Goal: Information Seeking & Learning: Learn about a topic

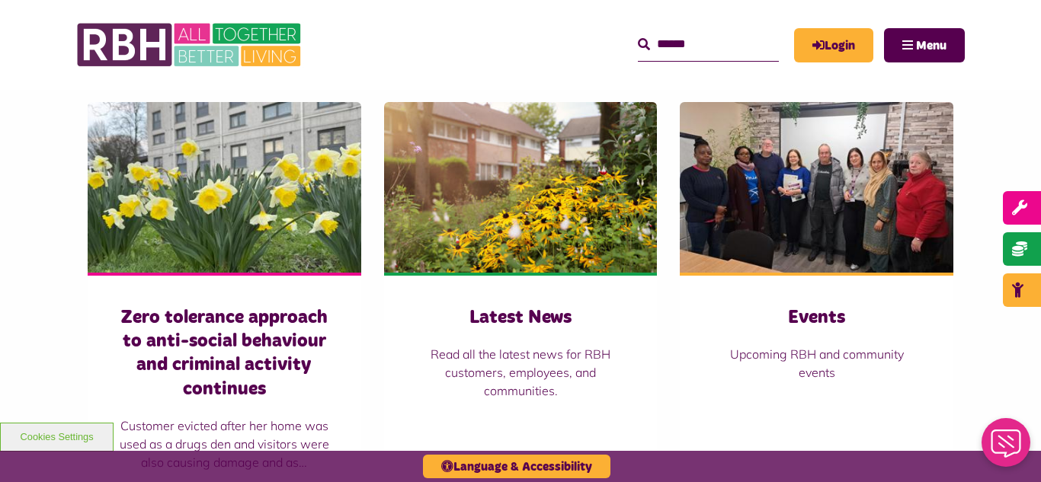
scroll to position [1036, 0]
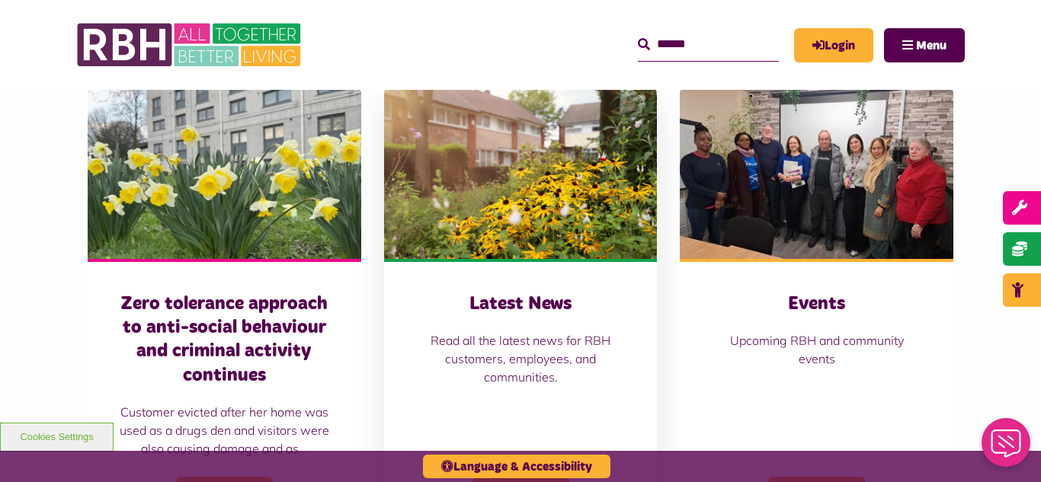
click at [469, 194] on img at bounding box center [521, 173] width 274 height 171
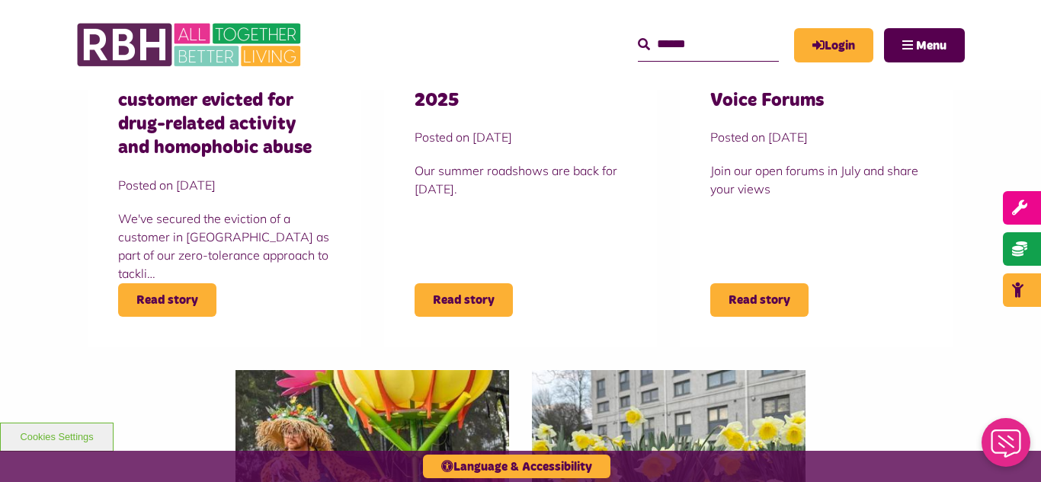
scroll to position [731, 0]
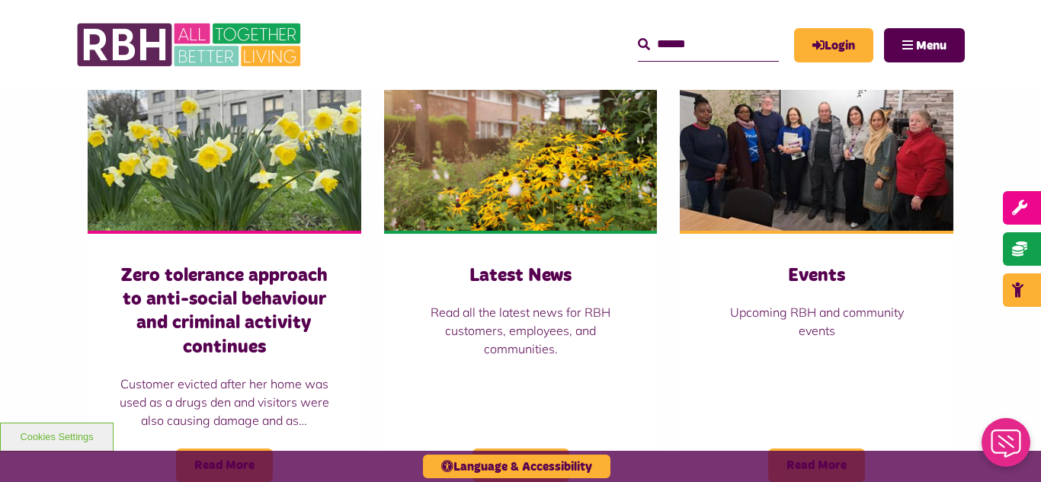
scroll to position [1067, 0]
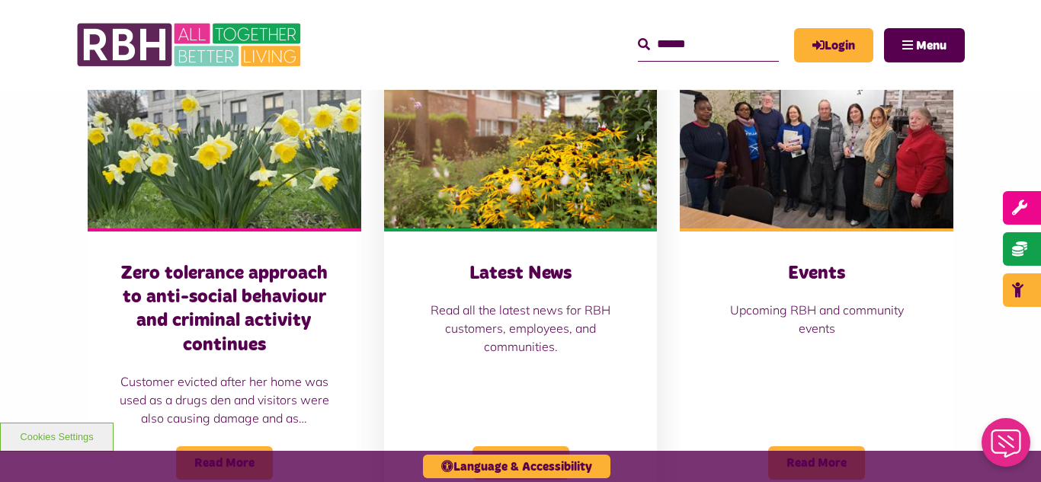
click at [493, 117] on img at bounding box center [521, 143] width 274 height 171
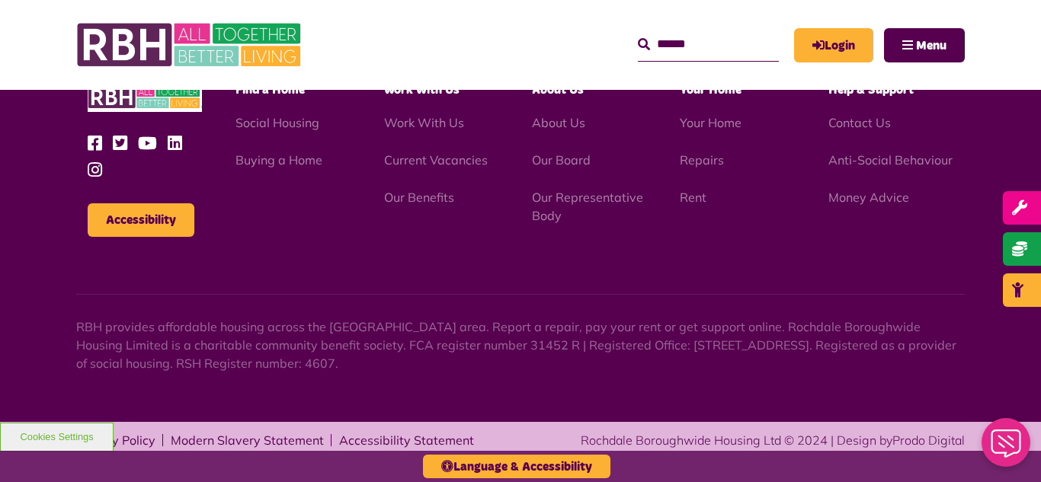
scroll to position [1659, 0]
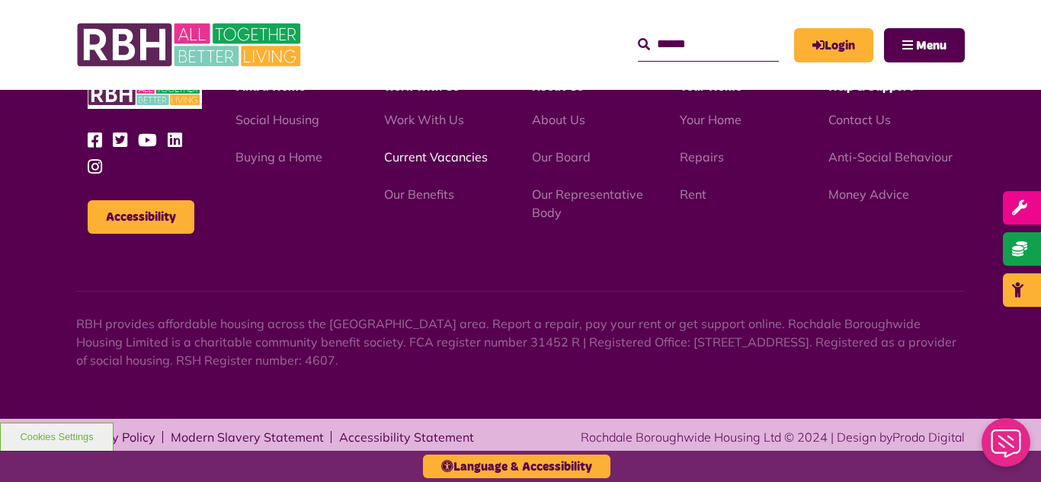
click at [421, 160] on link "Current Vacancies" at bounding box center [436, 156] width 104 height 15
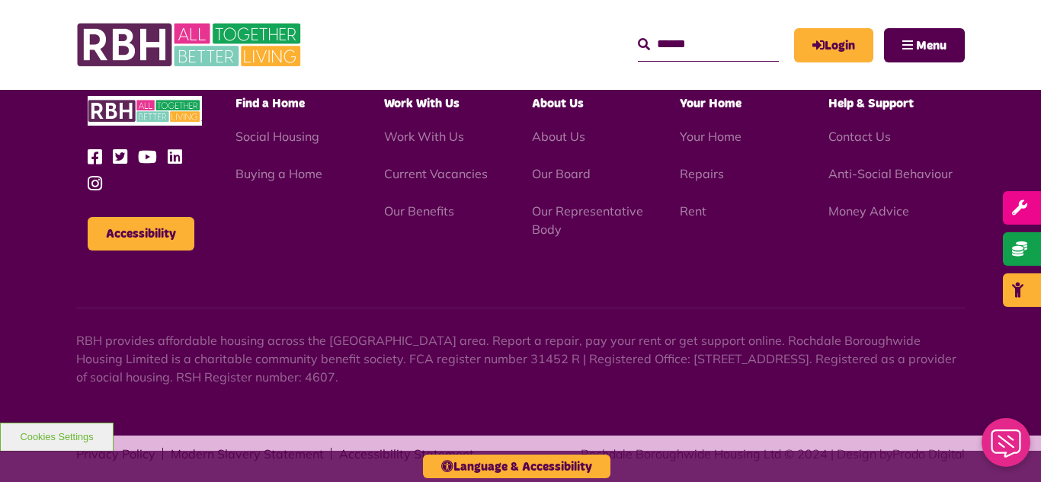
scroll to position [1791, 0]
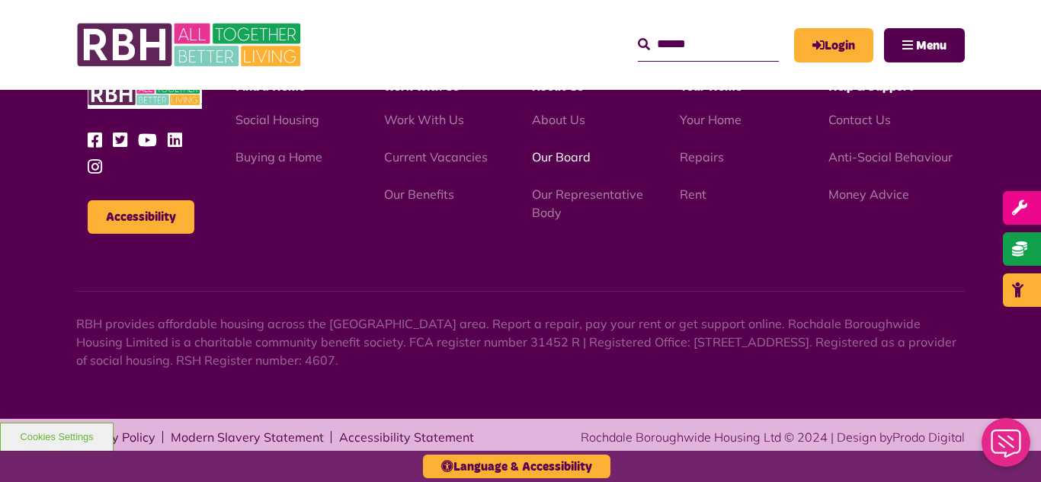
click at [556, 162] on link "Our Board" at bounding box center [561, 156] width 59 height 15
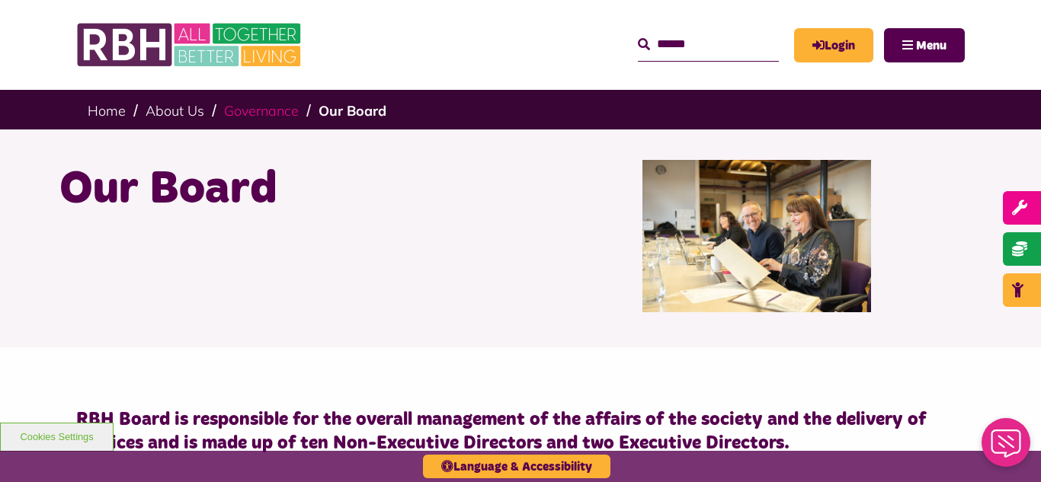
click at [267, 116] on link "Governance" at bounding box center [261, 111] width 75 height 18
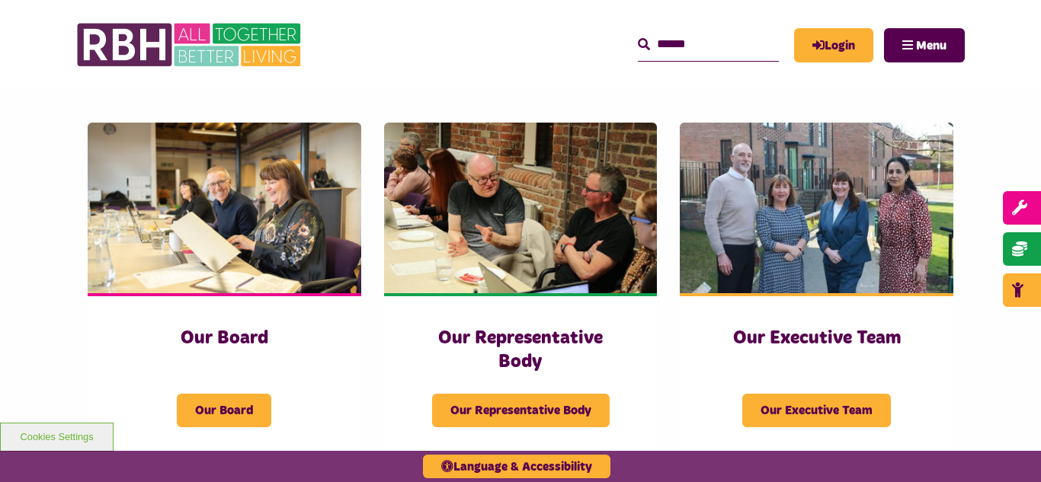
scroll to position [213, 0]
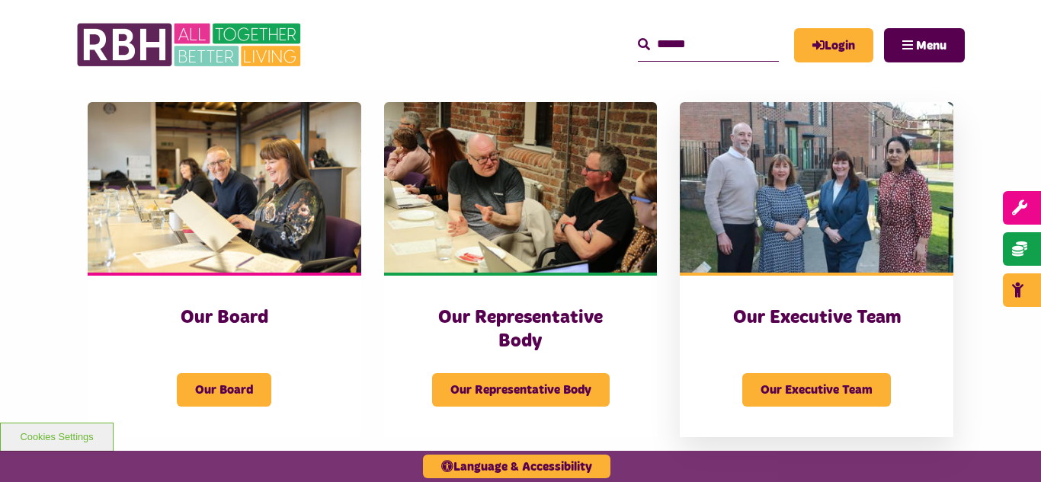
click at [807, 139] on img at bounding box center [817, 187] width 274 height 171
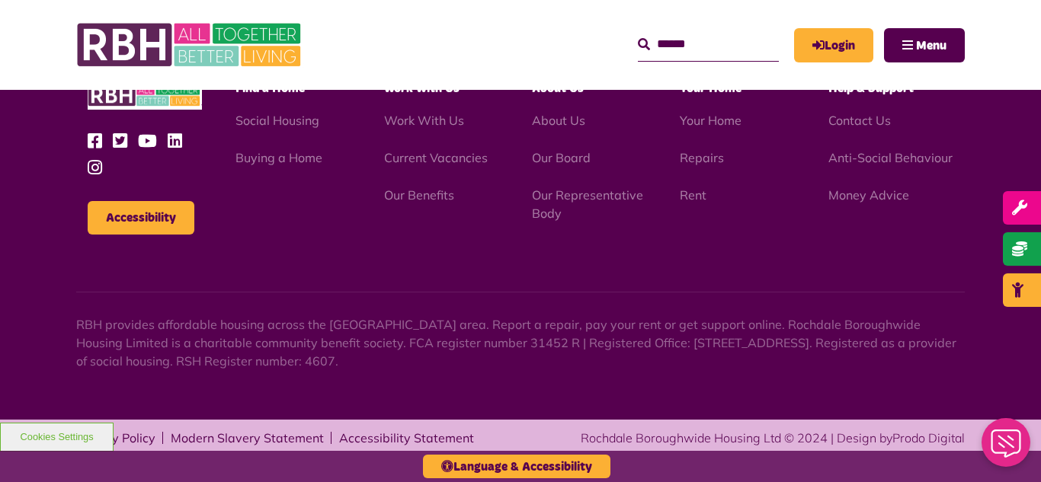
scroll to position [1181, 0]
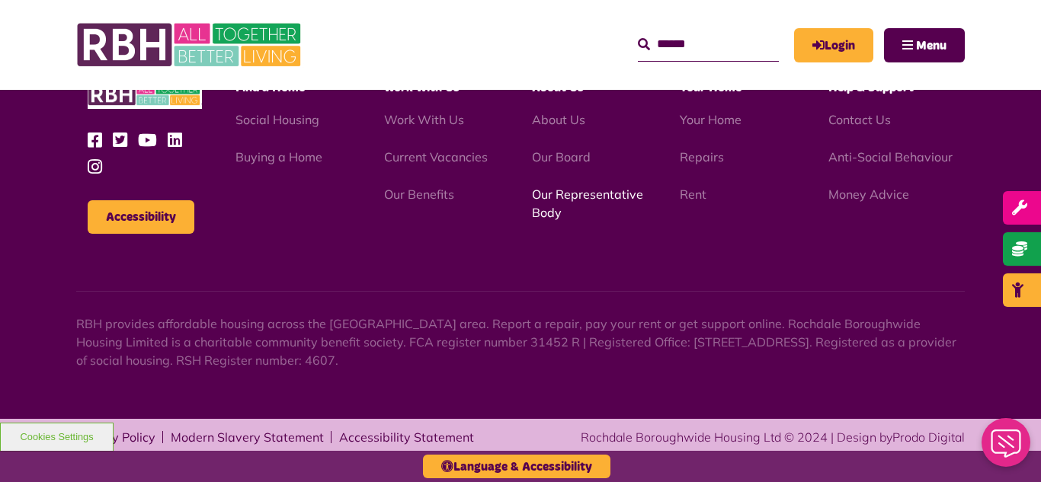
click at [567, 194] on link "Our Representative Body" at bounding box center [587, 204] width 111 height 34
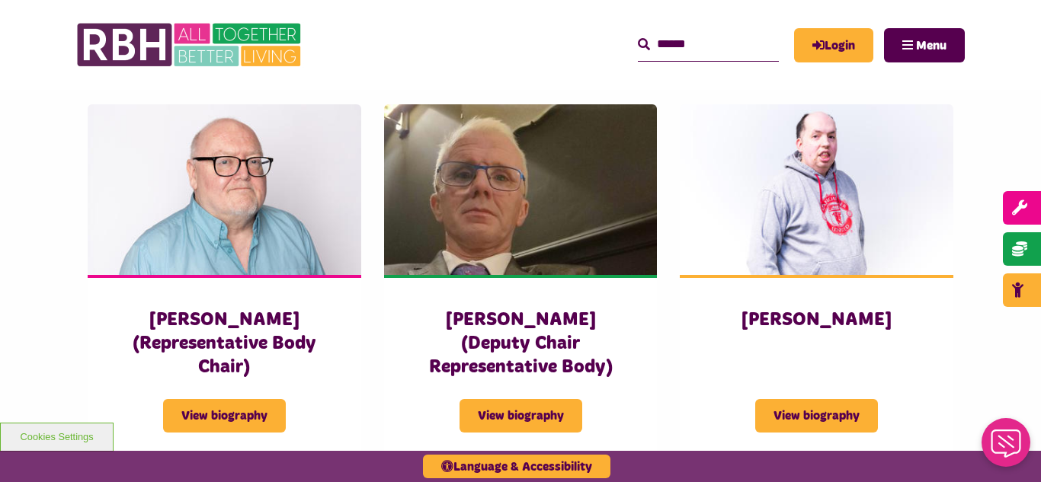
scroll to position [1067, 0]
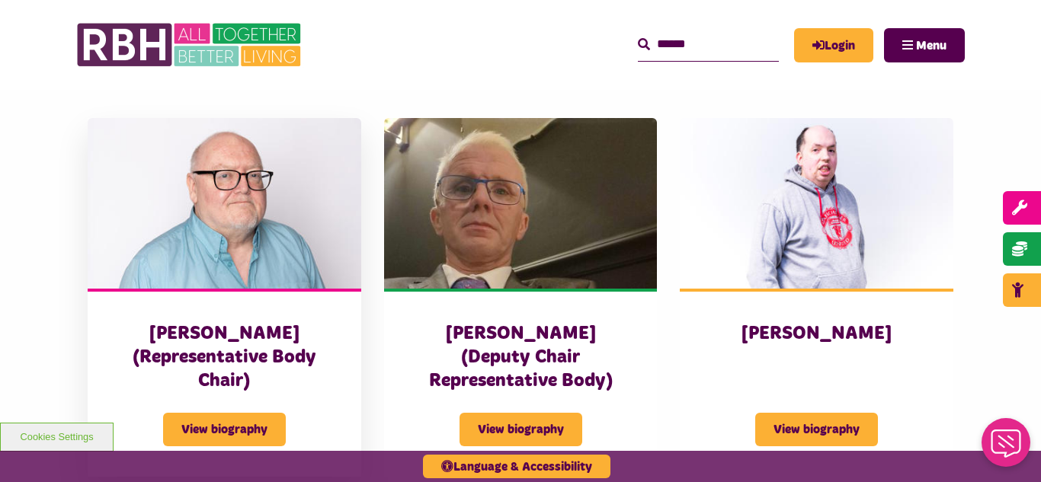
click at [314, 216] on img at bounding box center [225, 203] width 274 height 171
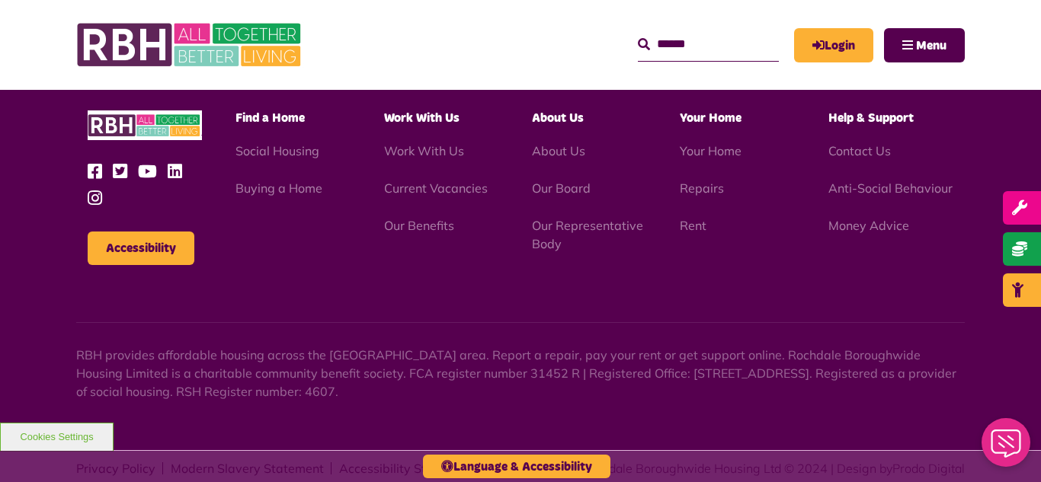
scroll to position [690, 0]
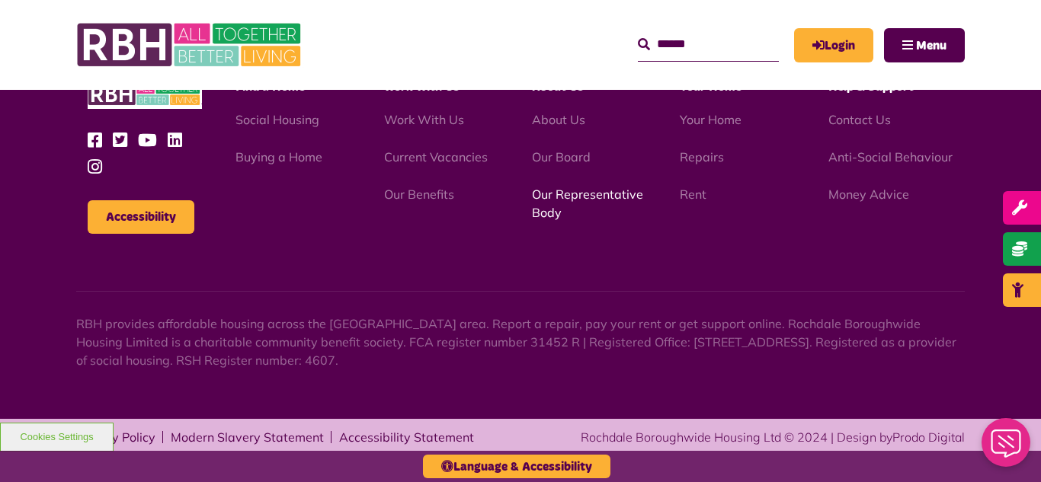
click at [556, 195] on link "Our Representative Body" at bounding box center [587, 204] width 111 height 34
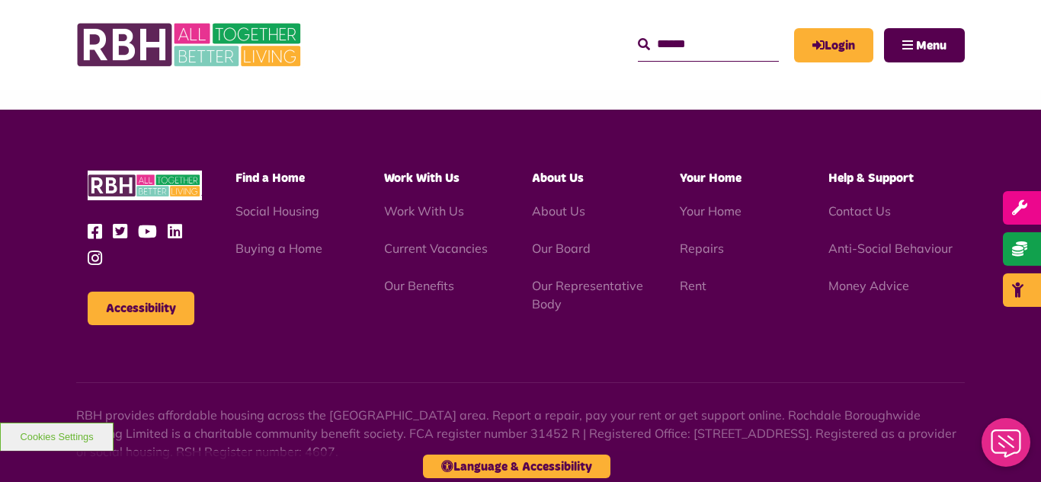
scroll to position [4424, 0]
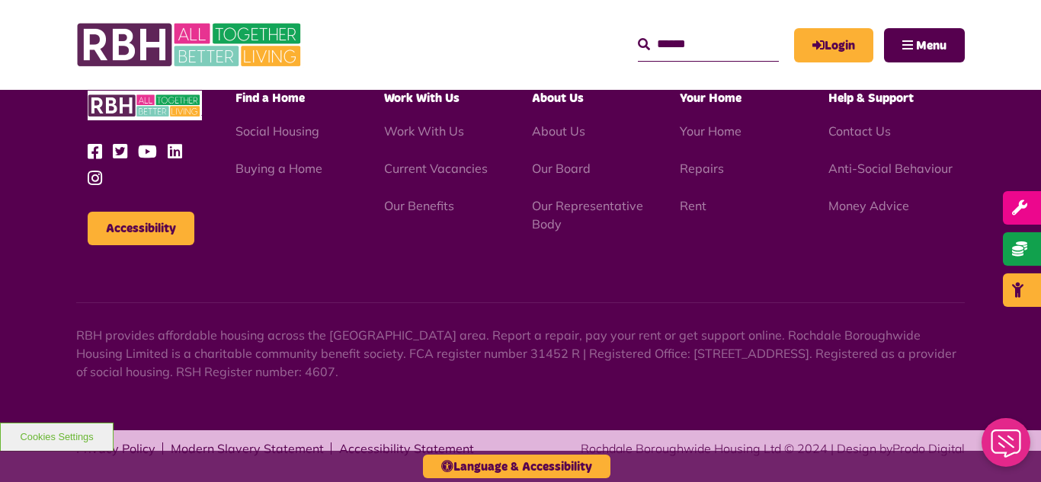
scroll to position [1659, 0]
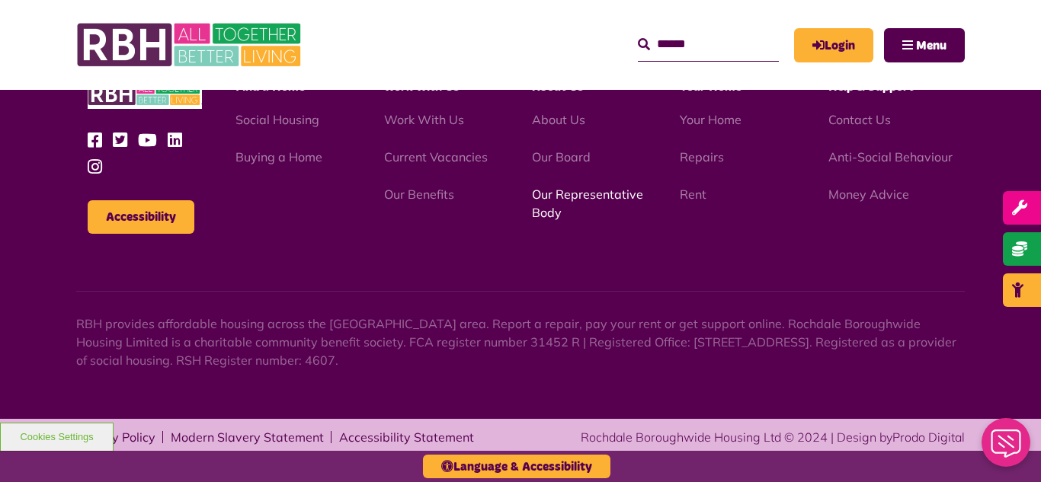
click at [562, 194] on link "Our Representative Body" at bounding box center [587, 204] width 111 height 34
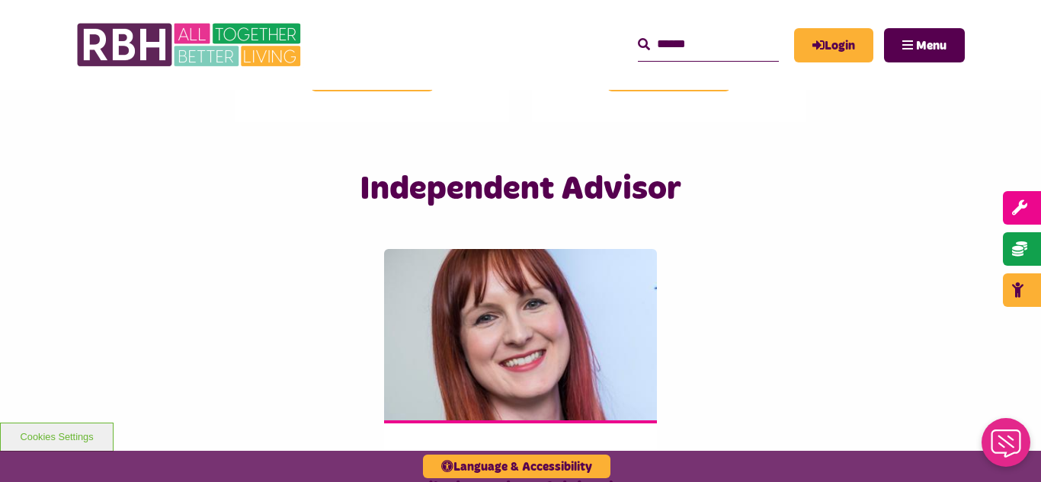
scroll to position [3657, 0]
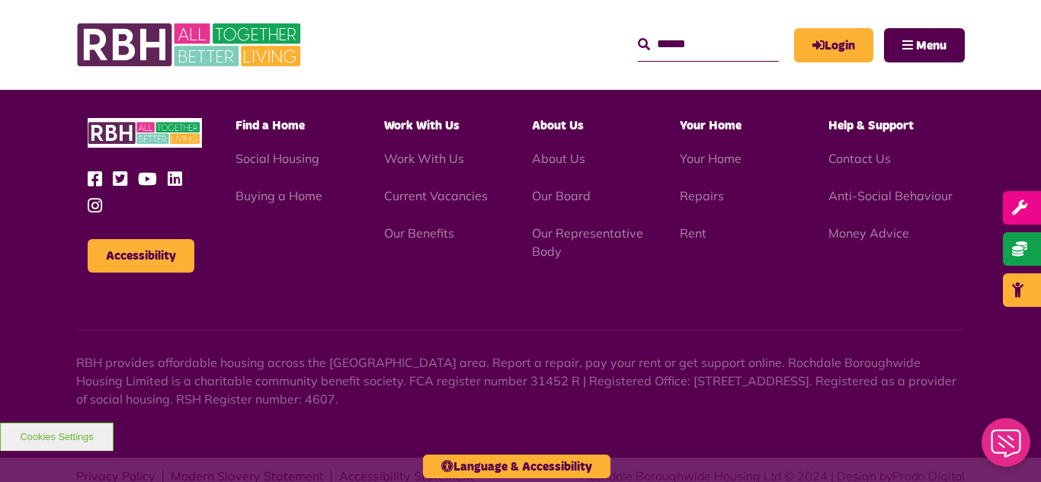
scroll to position [1464, 0]
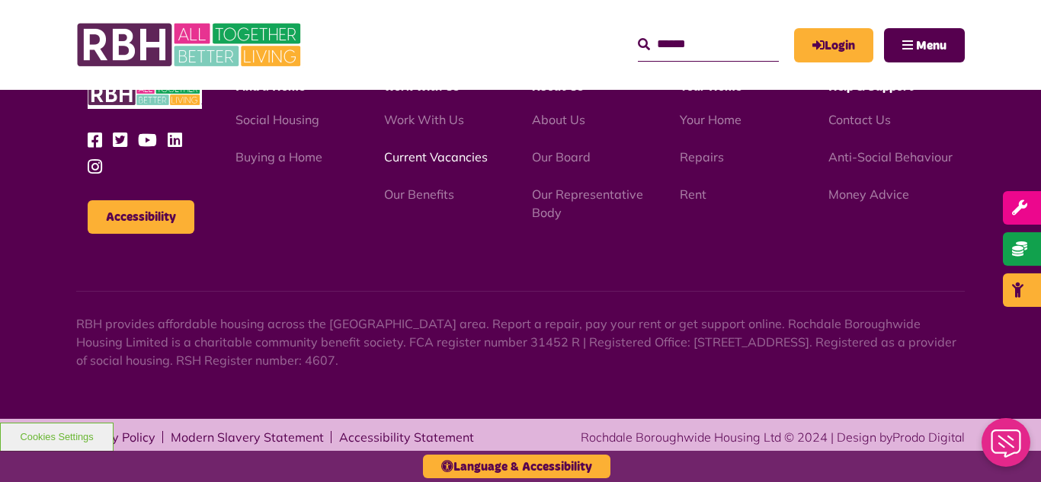
click at [435, 158] on link "Current Vacancies" at bounding box center [436, 156] width 104 height 15
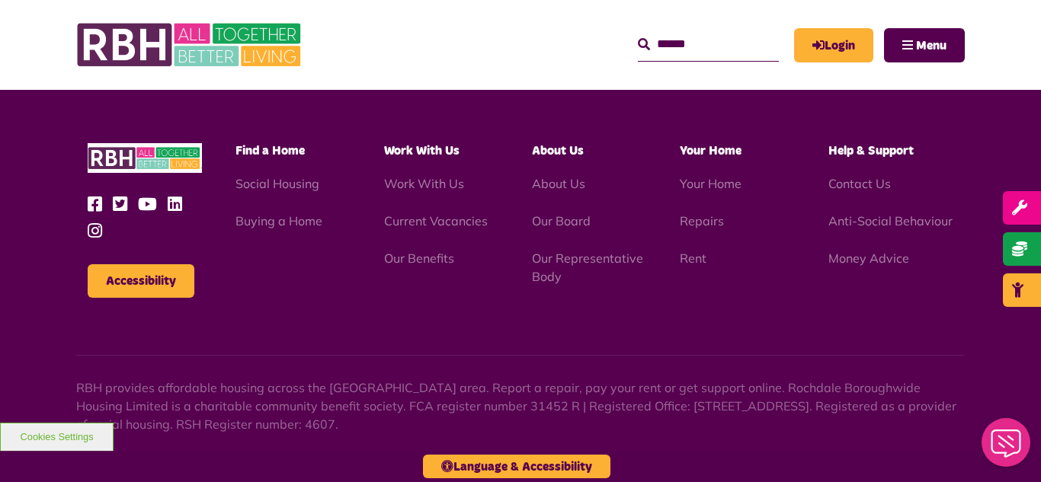
scroll to position [1791, 0]
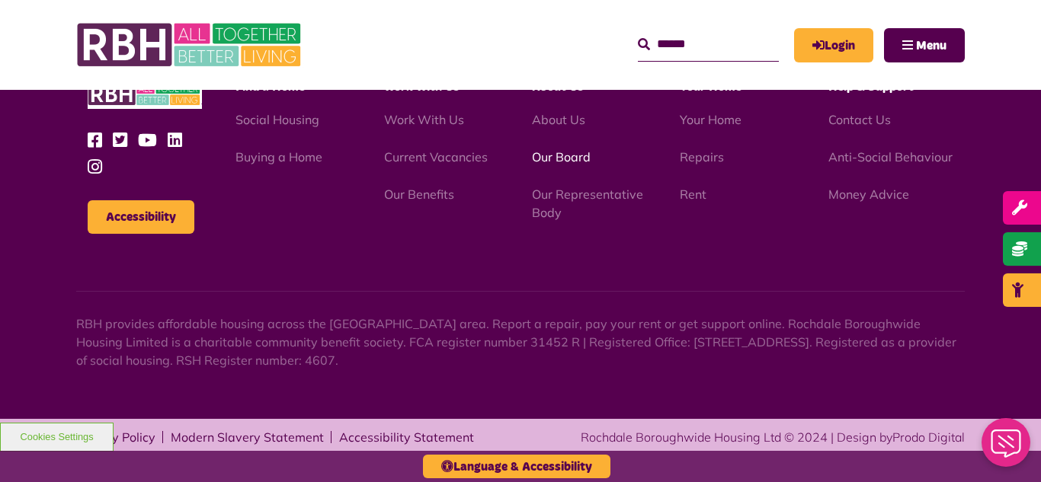
click at [552, 162] on link "Our Board" at bounding box center [561, 156] width 59 height 15
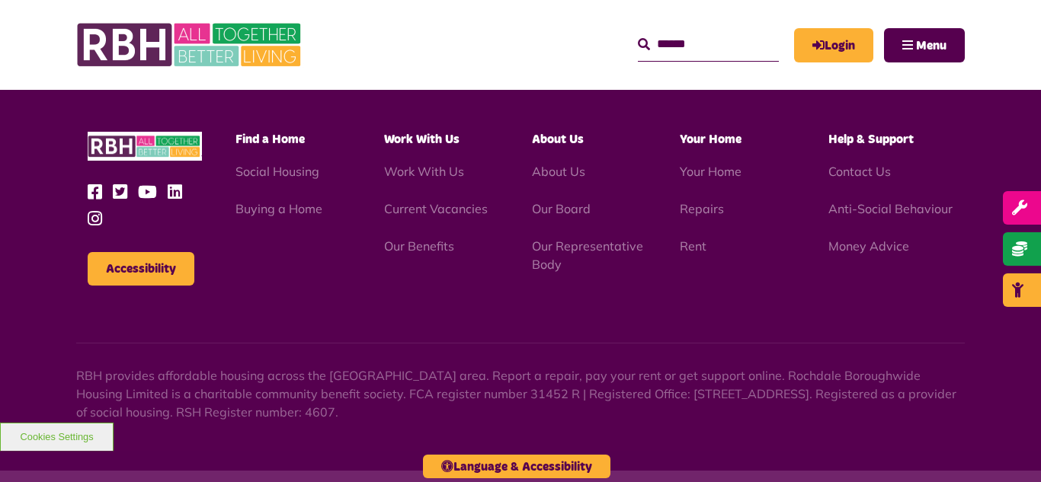
scroll to position [4002, 0]
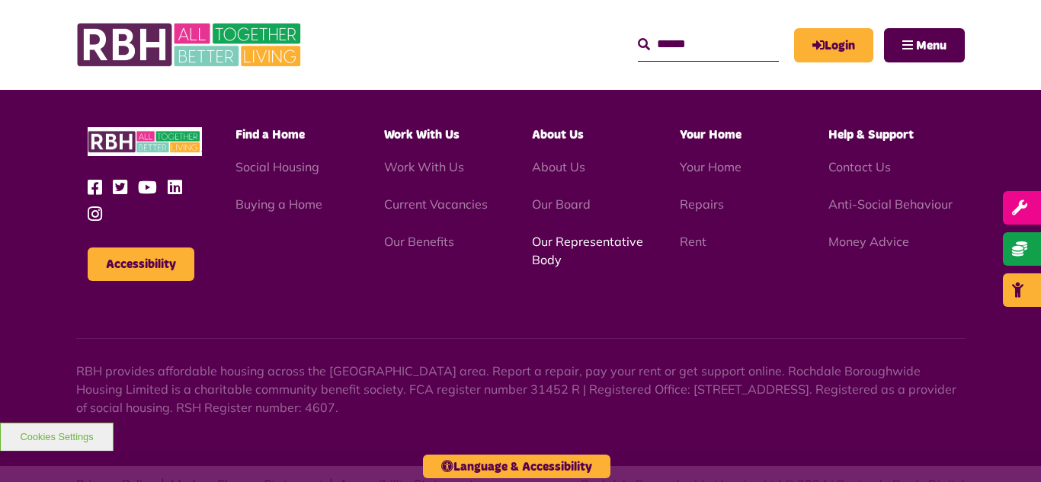
click at [577, 234] on link "Our Representative Body" at bounding box center [587, 251] width 111 height 34
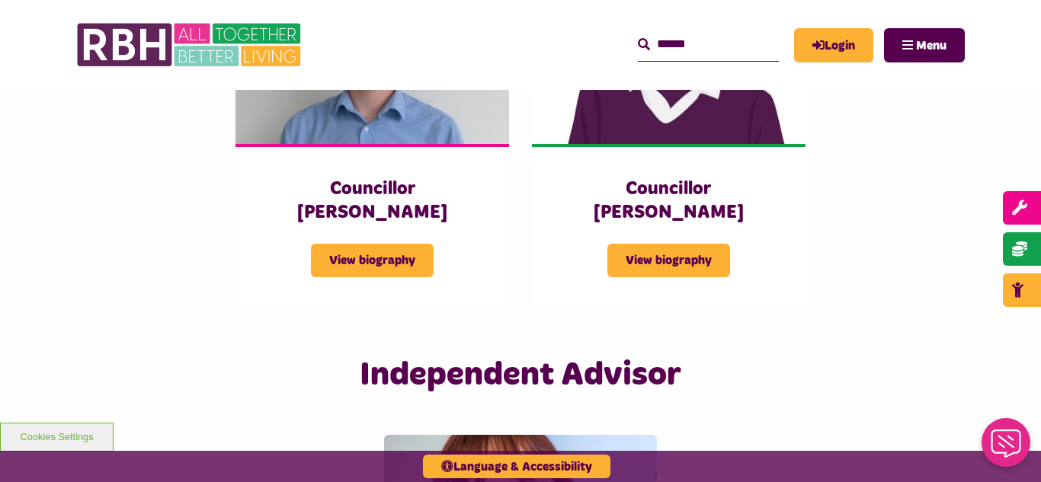
scroll to position [3475, 0]
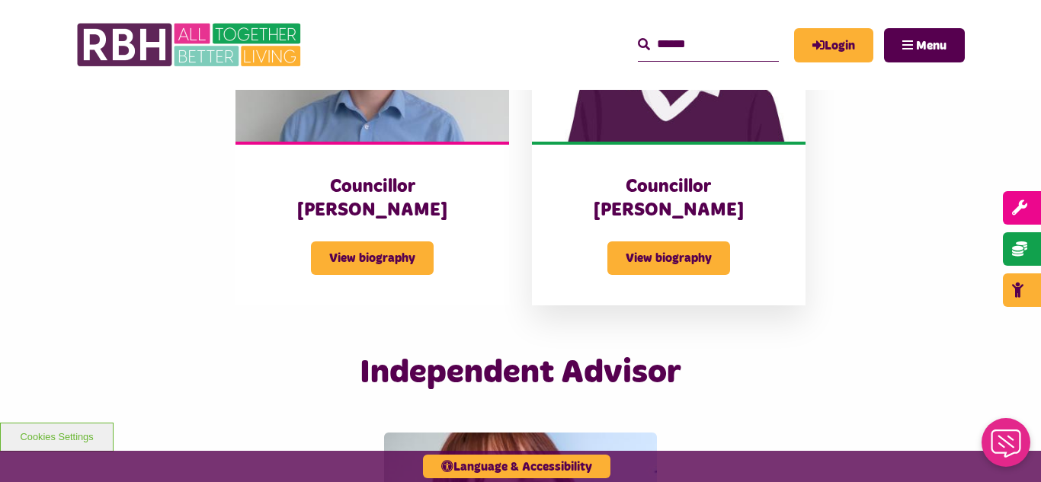
click at [725, 142] on div "Councillor [PERSON_NAME] View biography" at bounding box center [669, 224] width 274 height 164
